Goal: Task Accomplishment & Management: Use online tool/utility

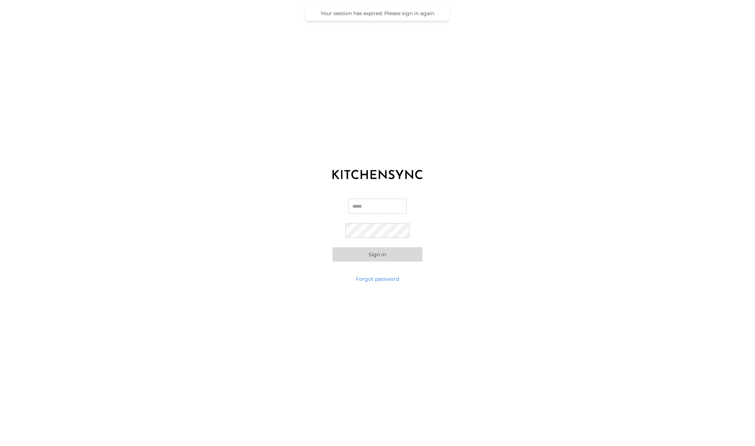
type input "**********"
click at [377, 254] on button "Sign in" at bounding box center [377, 254] width 90 height 14
